Goal: Find specific page/section: Find specific page/section

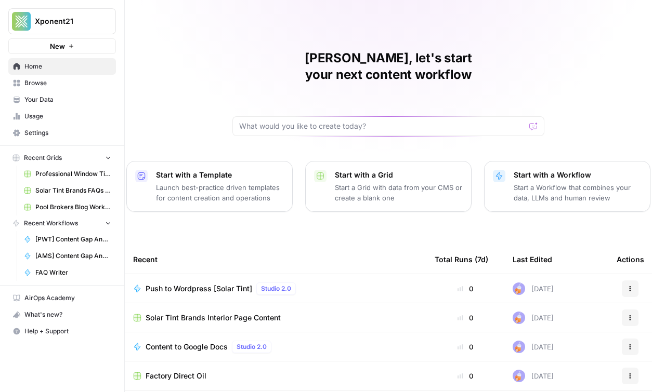
click at [50, 168] on link "Professional Window Tinting" at bounding box center [67, 174] width 97 height 17
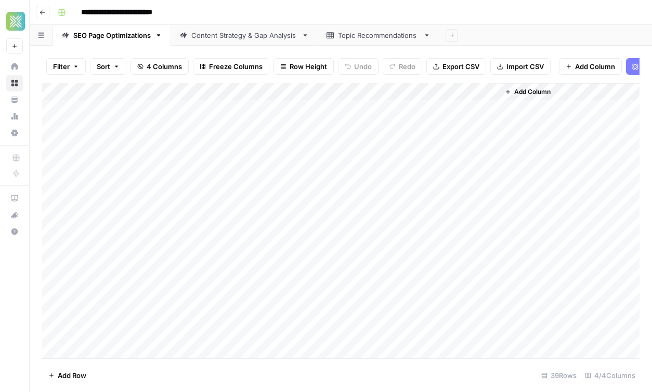
click at [368, 42] on link "Topic Recommendations" at bounding box center [379, 35] width 122 height 21
click at [142, 129] on div "Add Column" at bounding box center [340, 220] width 597 height 275
click at [188, 333] on div "Add Column" at bounding box center [340, 220] width 597 height 275
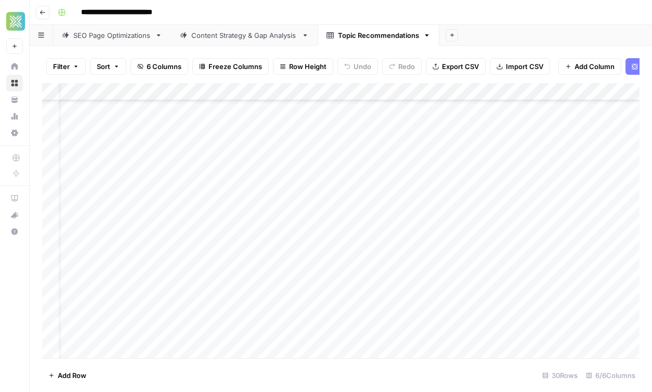
scroll to position [0, 26]
click at [242, 160] on div "Add Column" at bounding box center [340, 220] width 597 height 275
click at [121, 42] on link "SEO Page Optimizations" at bounding box center [112, 35] width 118 height 21
click at [235, 40] on div "Content Strategy & Gap Analysis" at bounding box center [244, 35] width 106 height 10
click at [353, 32] on div "Topic Recommendations" at bounding box center [378, 35] width 81 height 10
